Goal: Transaction & Acquisition: Purchase product/service

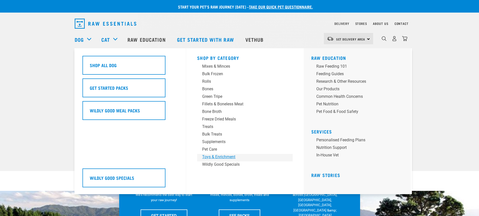
click at [225, 157] on div "Toys & Enrichment" at bounding box center [241, 157] width 79 height 6
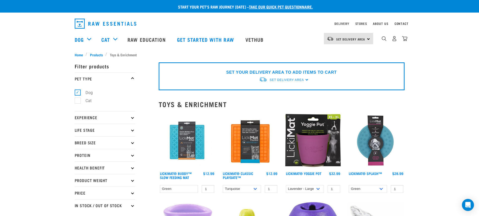
click at [132, 142] on icon at bounding box center [132, 142] width 3 height 3
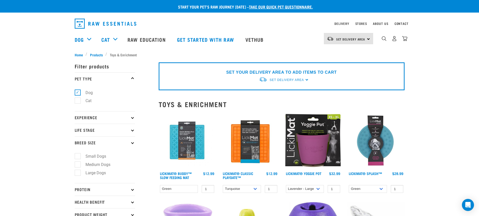
click at [79, 173] on label "Large Dogs" at bounding box center [93, 173] width 30 height 6
click at [78, 173] on input "Large Dogs" at bounding box center [76, 171] width 3 height 3
checkbox input "true"
click at [133, 131] on icon at bounding box center [132, 130] width 3 height 3
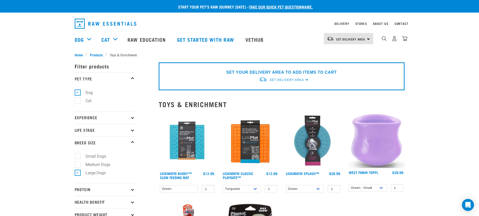
click at [133, 131] on icon at bounding box center [132, 130] width 3 height 3
click at [80, 168] on label "Adult Dog" at bounding box center [92, 168] width 28 height 6
click at [78, 168] on input "Adult Dog" at bounding box center [76, 167] width 3 height 3
checkbox input "true"
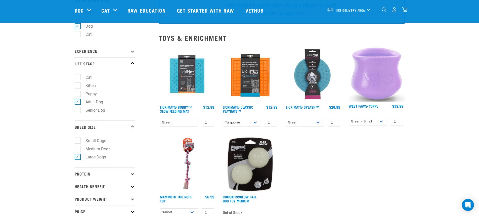
scroll to position [73, 0]
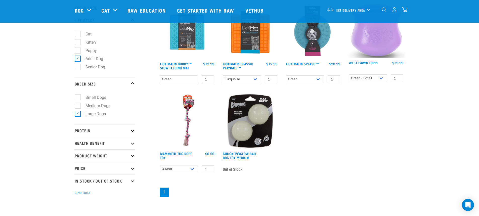
click at [190, 113] on img at bounding box center [187, 120] width 57 height 57
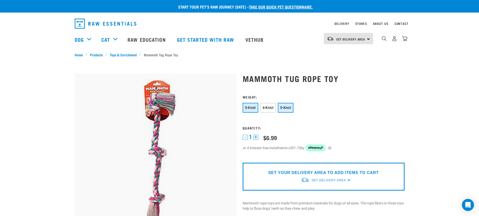
click at [288, 105] on button "5-Knot" at bounding box center [286, 108] width 16 height 10
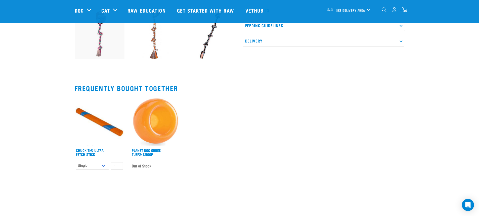
scroll to position [196, 0]
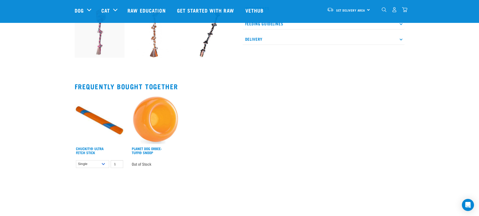
click at [166, 122] on img at bounding box center [156, 119] width 50 height 50
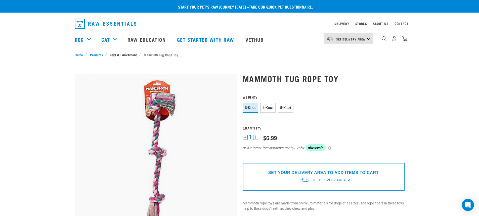
click at [117, 55] on link "Toys & Enrichment" at bounding box center [123, 54] width 32 height 5
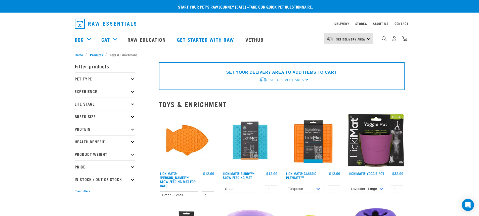
click at [134, 79] on p "Pet Type" at bounding box center [105, 78] width 60 height 13
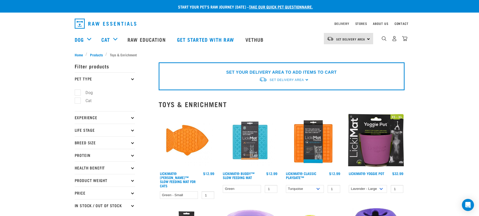
click at [78, 94] on label "Dog" at bounding box center [86, 93] width 17 height 6
click at [78, 93] on input "Dog" at bounding box center [76, 91] width 3 height 3
checkbox input "true"
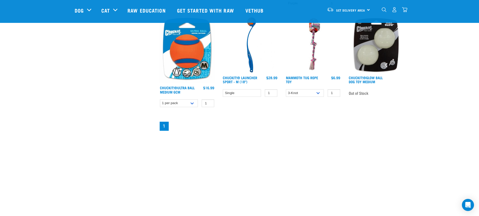
scroll to position [212, 0]
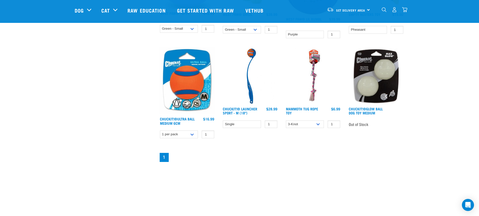
click at [199, 103] on img at bounding box center [187, 80] width 57 height 67
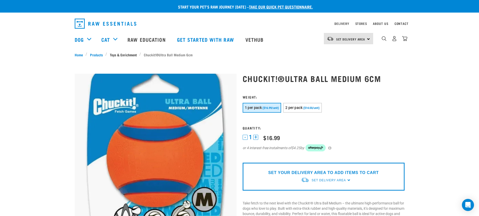
click at [127, 54] on link "Toys & Enrichment" at bounding box center [123, 54] width 32 height 5
